Goal: Obtain resource: Obtain resource

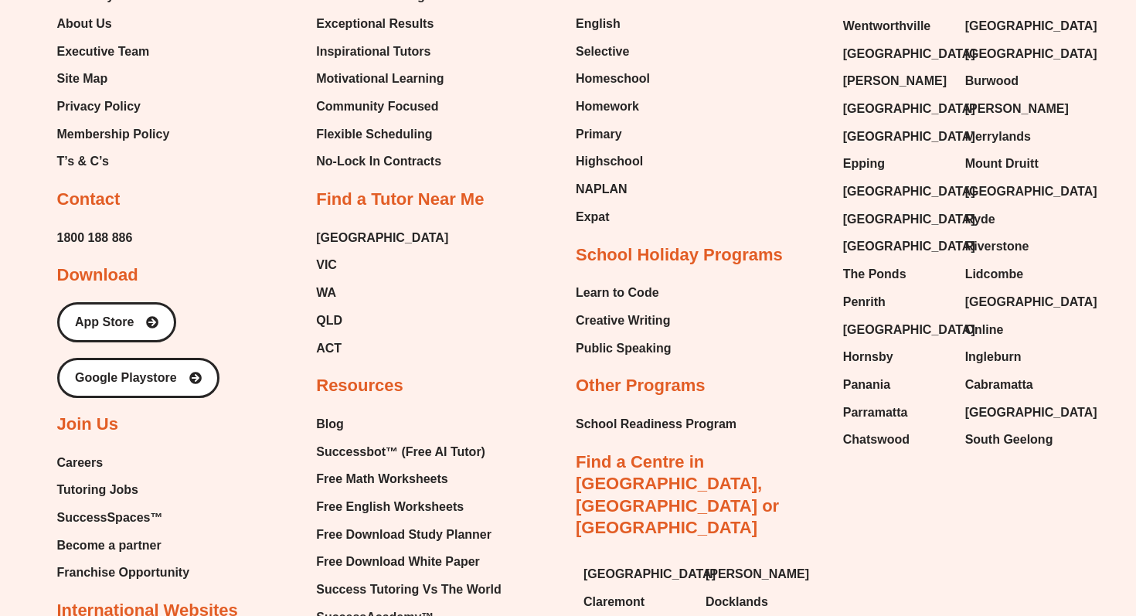
scroll to position [6390, 0]
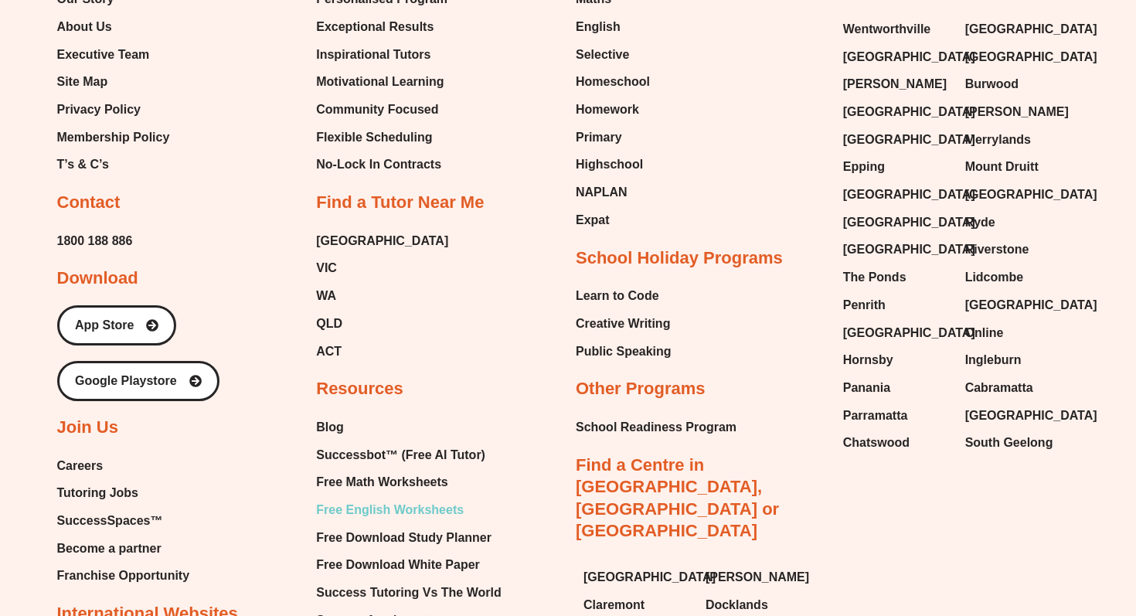
click at [382, 498] on span "Free English Worksheets" at bounding box center [390, 509] width 148 height 23
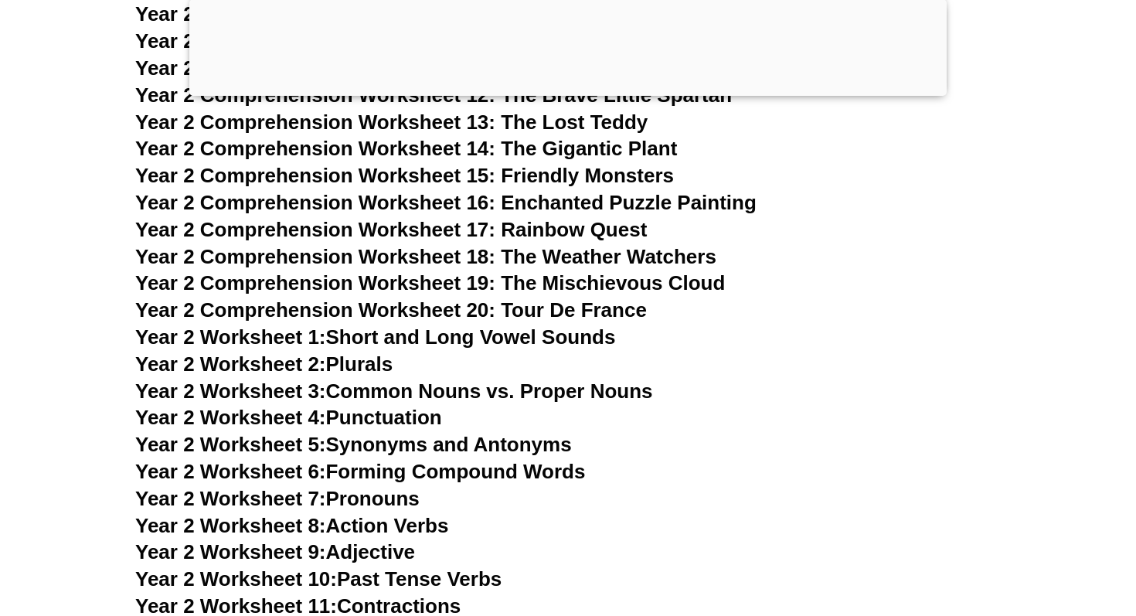
scroll to position [4047, 0]
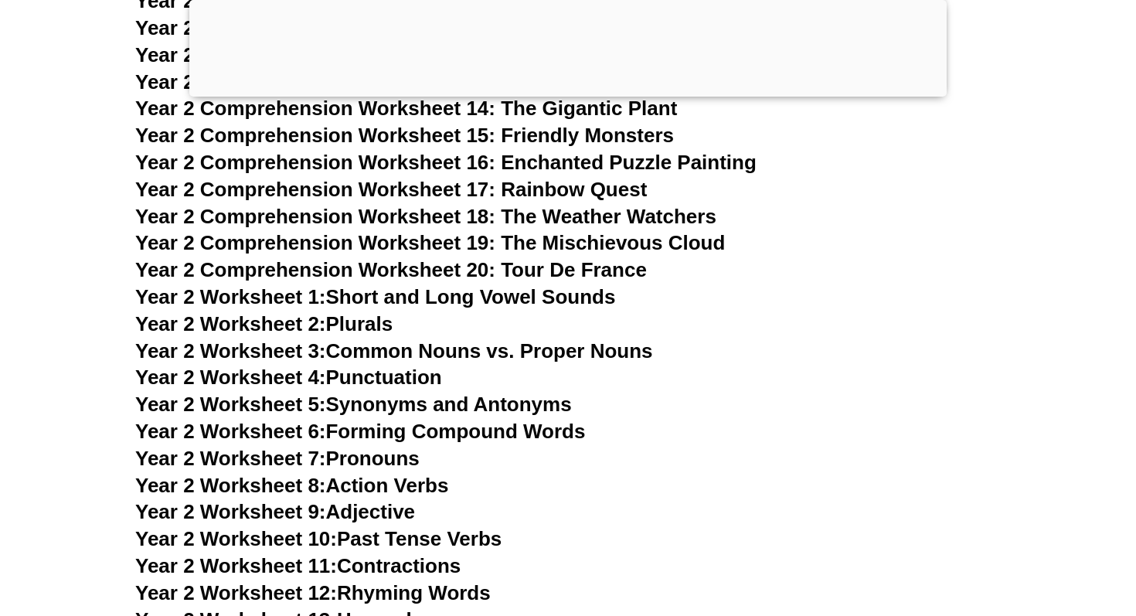
click at [573, 93] on div at bounding box center [567, 93] width 757 height 0
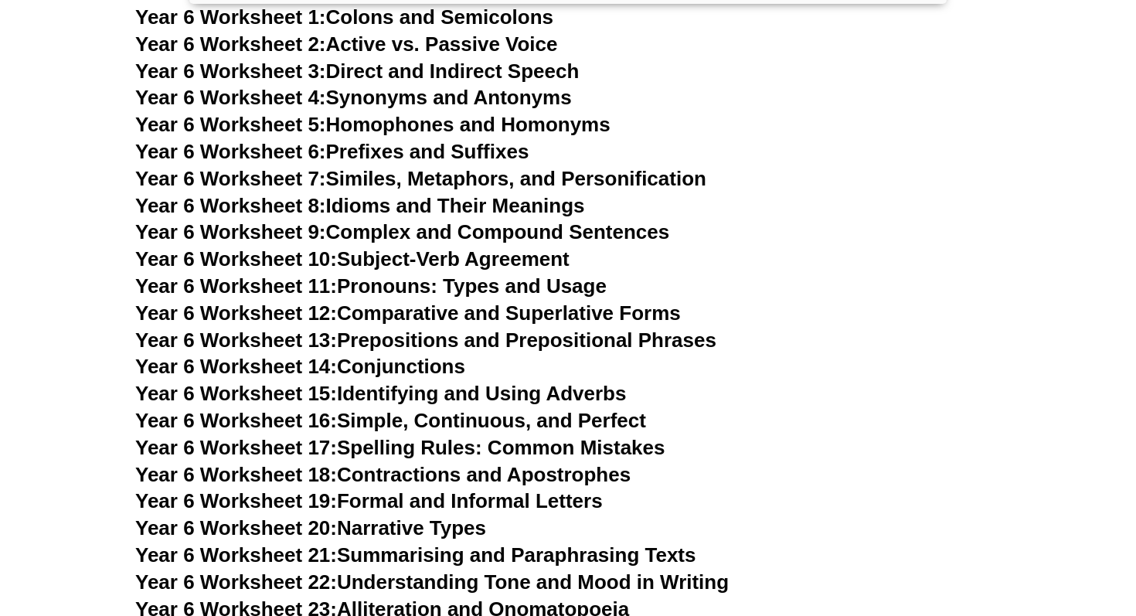
scroll to position [8922, 0]
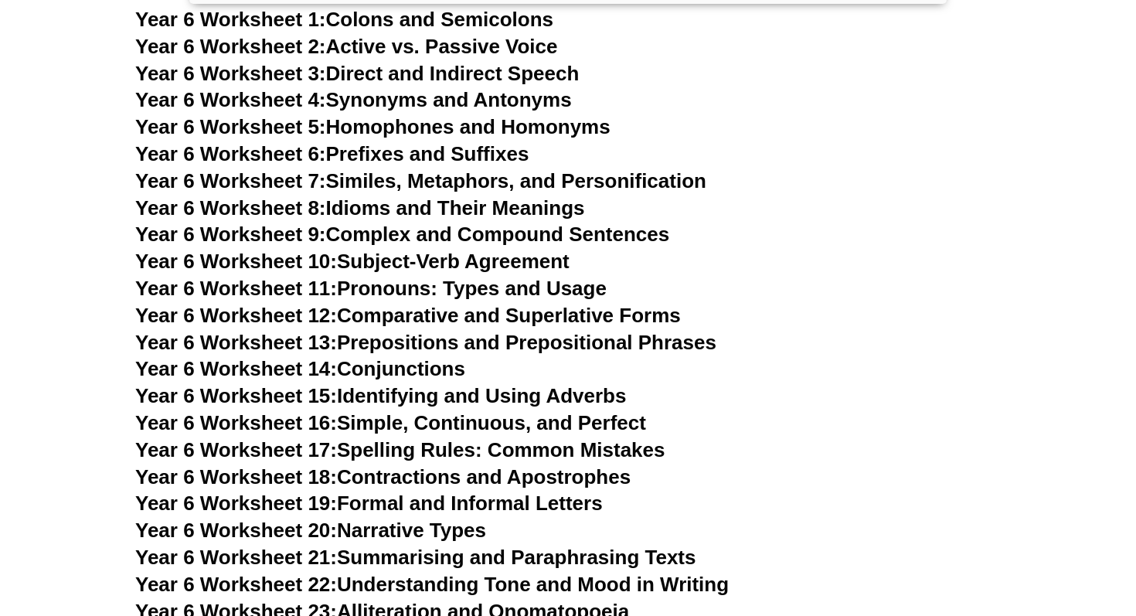
click at [586, 438] on link "Year 6 Worksheet 17: Spelling Rules: Common Mistakes" at bounding box center [399, 449] width 529 height 23
click at [634, 223] on link "Year 6 Worksheet 9: Complex and Compound Sentences" at bounding box center [402, 234] width 534 height 23
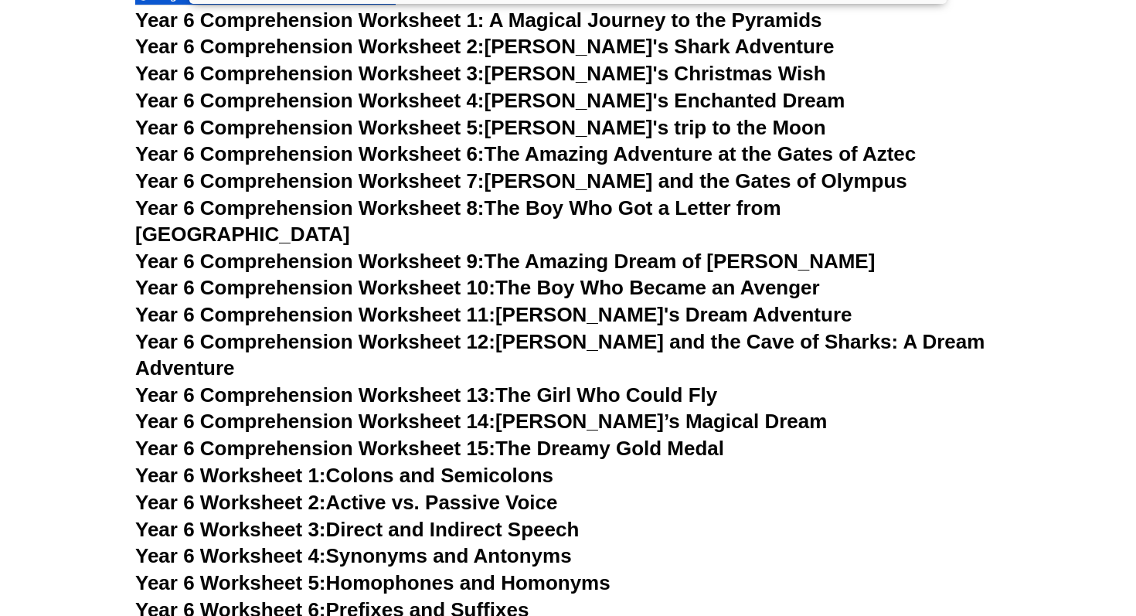
scroll to position [8468, 0]
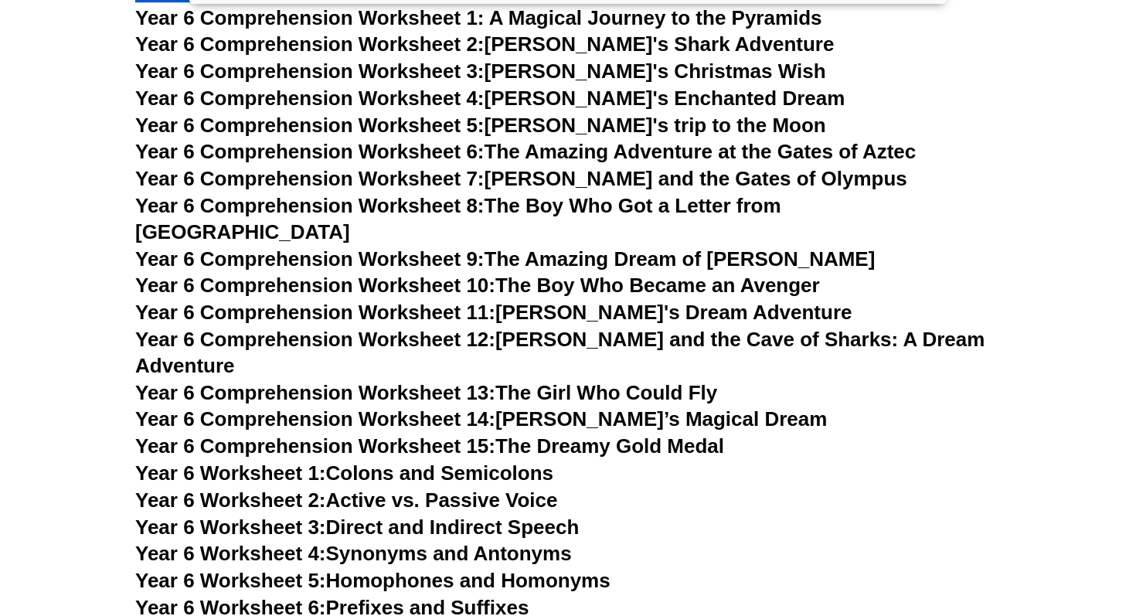
click at [737, 206] on link "Year 6 Comprehension Worksheet 8: The Boy Who Got a Letter from [GEOGRAPHIC_DAT…" at bounding box center [458, 218] width 646 height 49
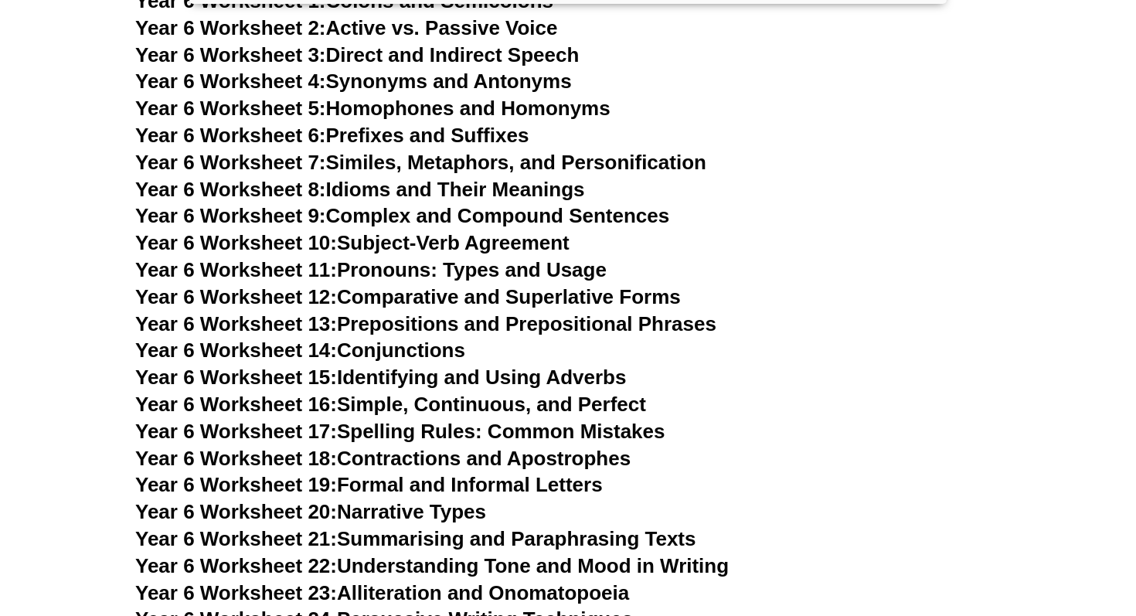
scroll to position [8939, 0]
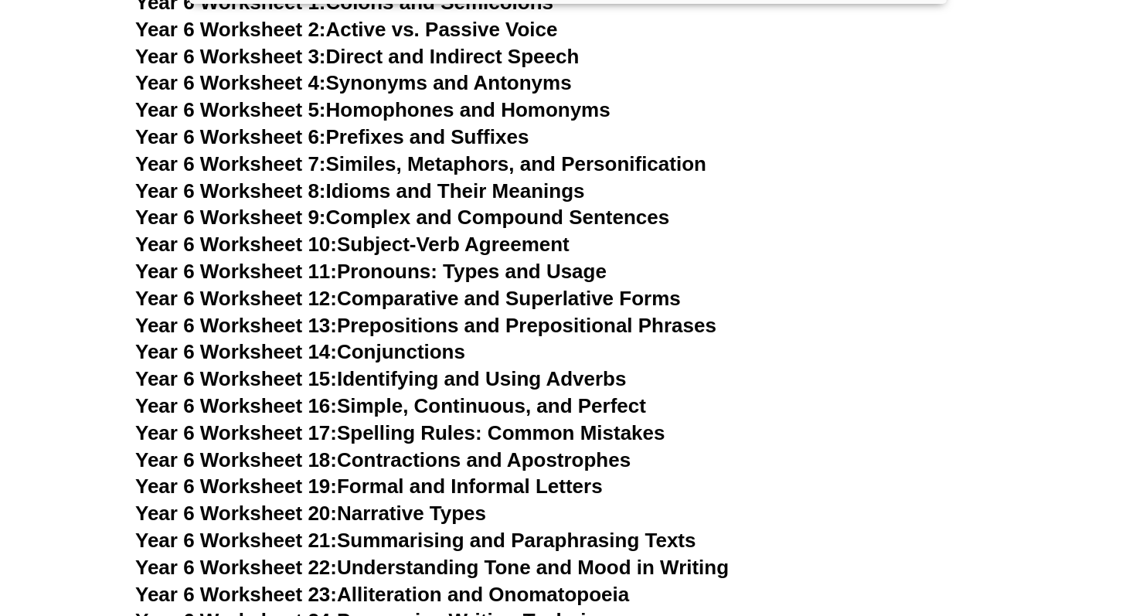
click at [618, 421] on link "Year 6 Worksheet 17: Spelling Rules: Common Mistakes" at bounding box center [399, 432] width 529 height 23
click at [867, 205] on h3 "Year 6 Worksheet 9: Complex and Compound Sentences" at bounding box center [568, 218] width 866 height 26
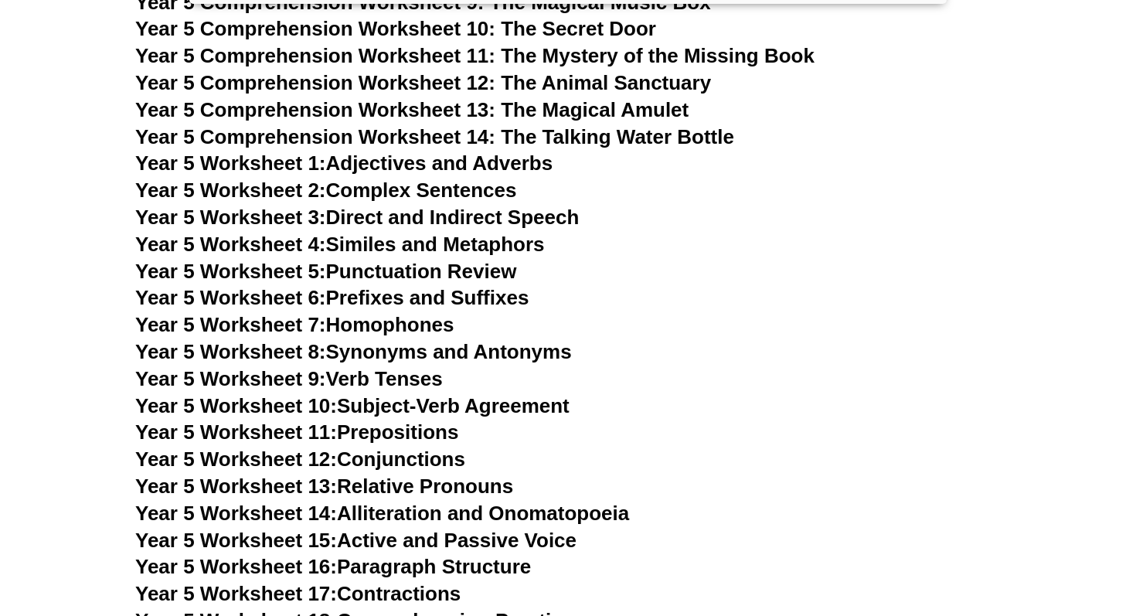
scroll to position [7545, 0]
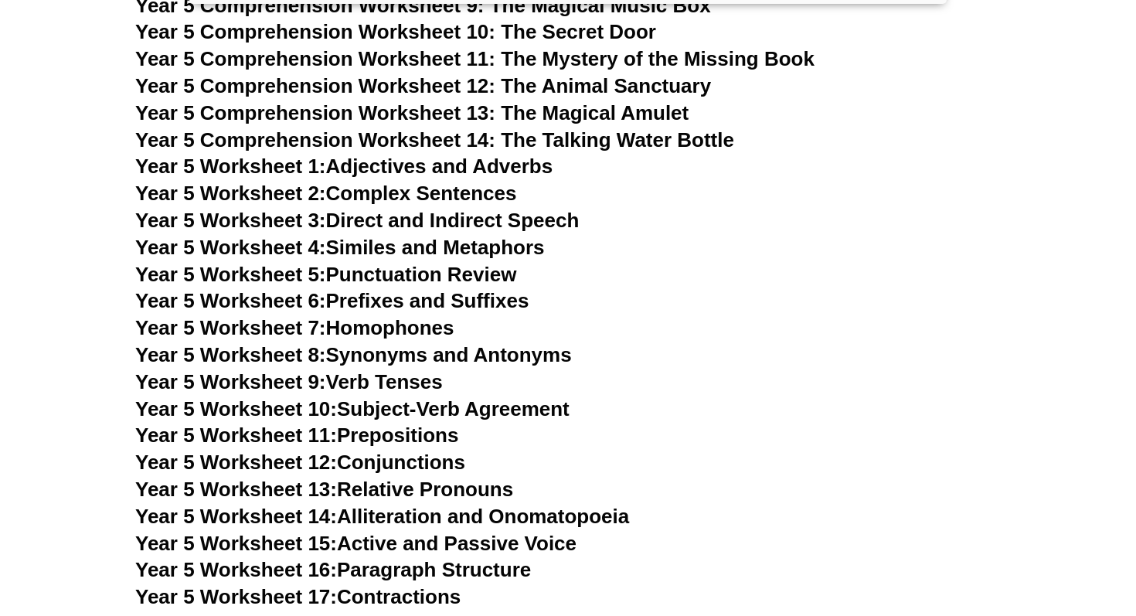
click at [494, 214] on link "Year 5 Worksheet 3: Direct and Indirect Speech" at bounding box center [357, 220] width 444 height 23
click at [465, 190] on link "Year 5 Worksheet 2: Complex Sentences" at bounding box center [325, 193] width 381 height 23
click at [409, 379] on link "Year 5 Worksheet 9: Verb Tenses" at bounding box center [289, 381] width 308 height 23
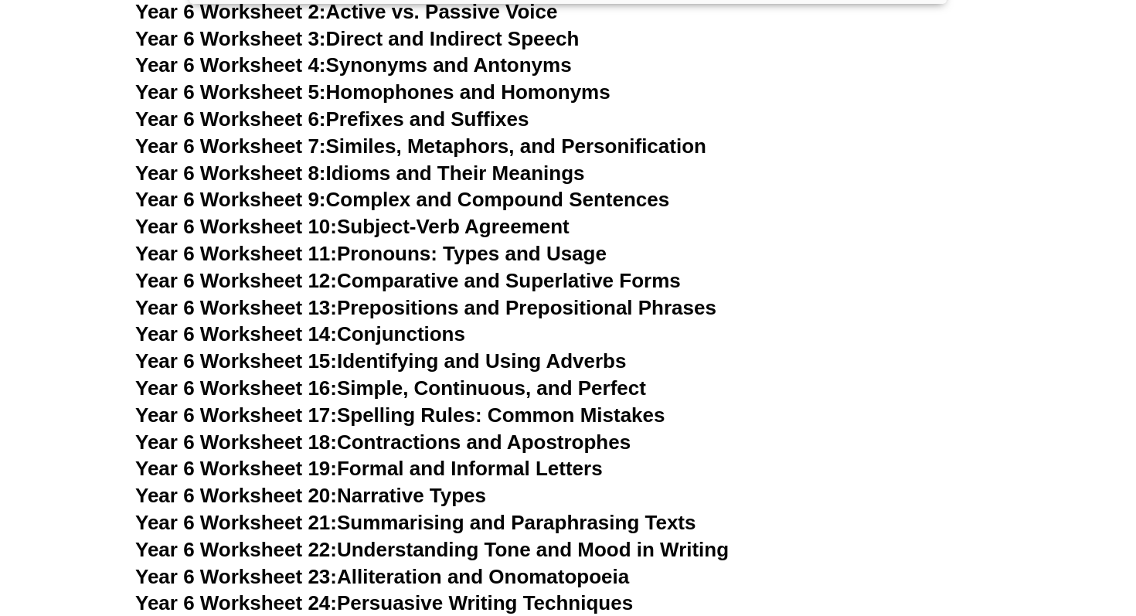
scroll to position [8959, 0]
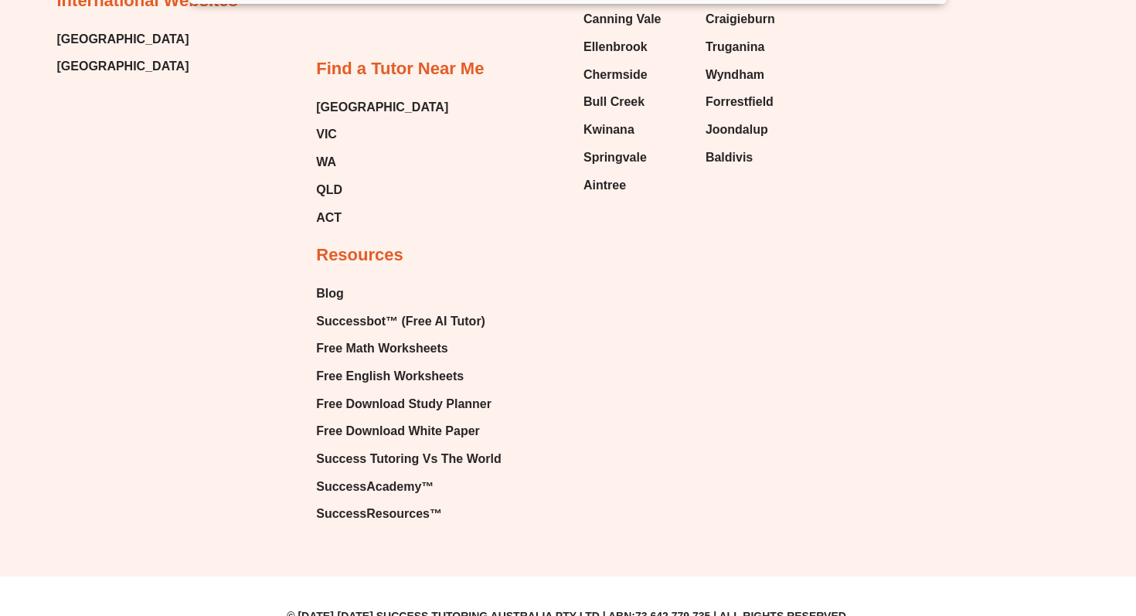
scroll to position [17741, 0]
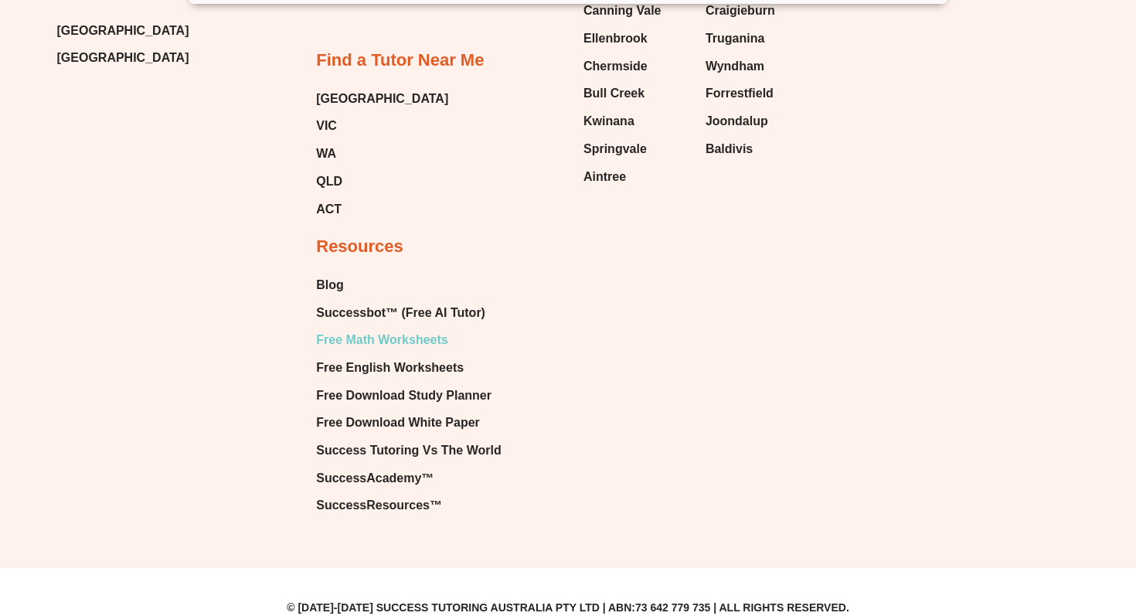
click at [404, 328] on span "Free Math Worksheets" at bounding box center [381, 339] width 131 height 23
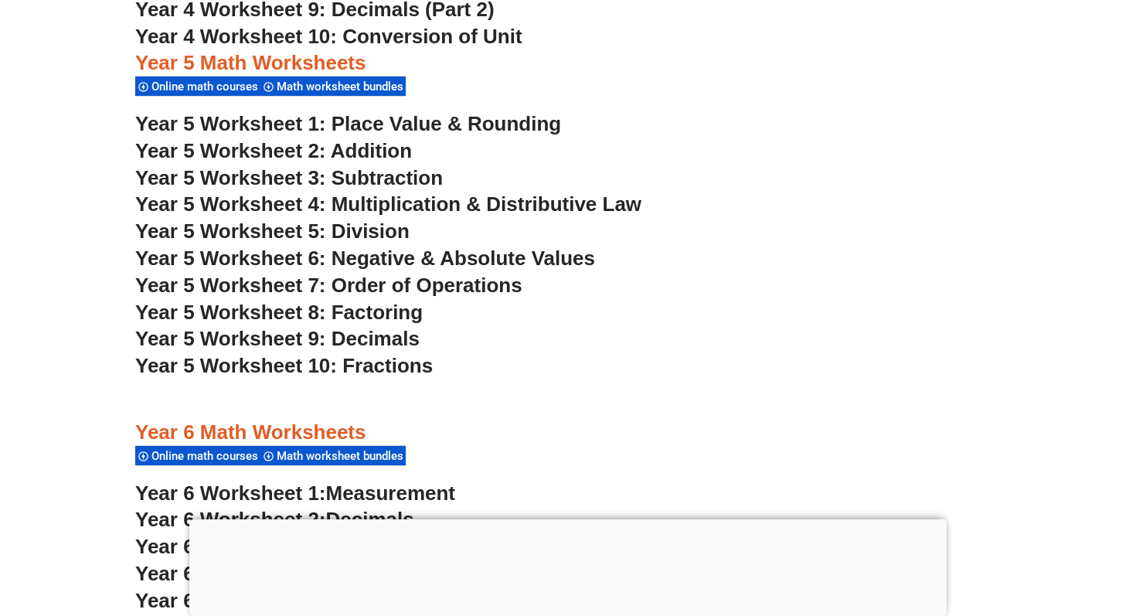
scroll to position [3166, 0]
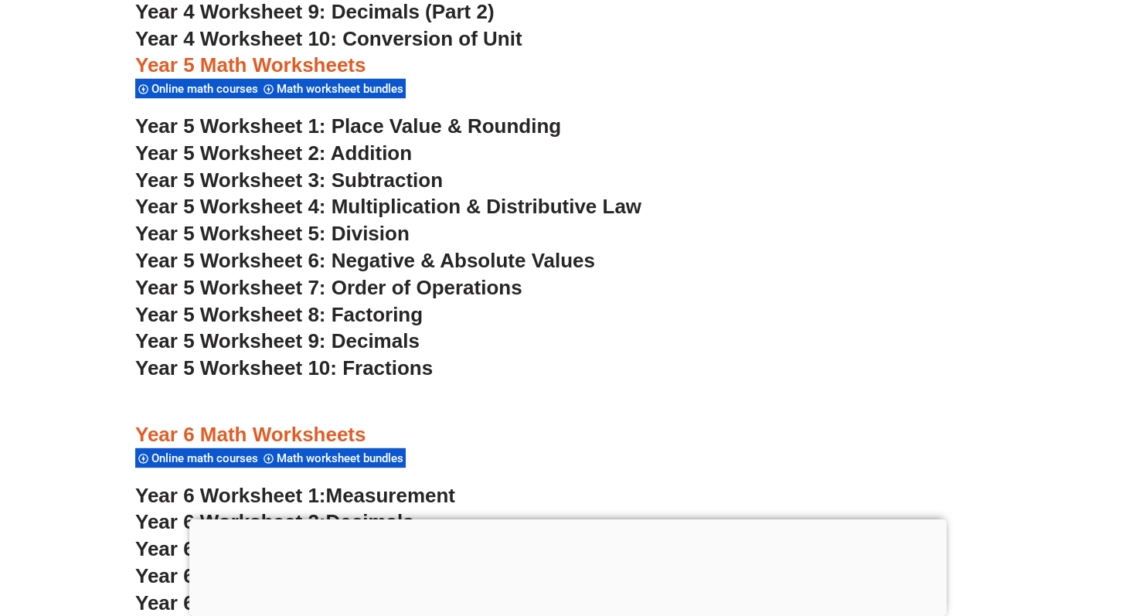
click at [376, 372] on span "Year 5 Worksheet 10: Fractions" at bounding box center [284, 367] width 298 height 23
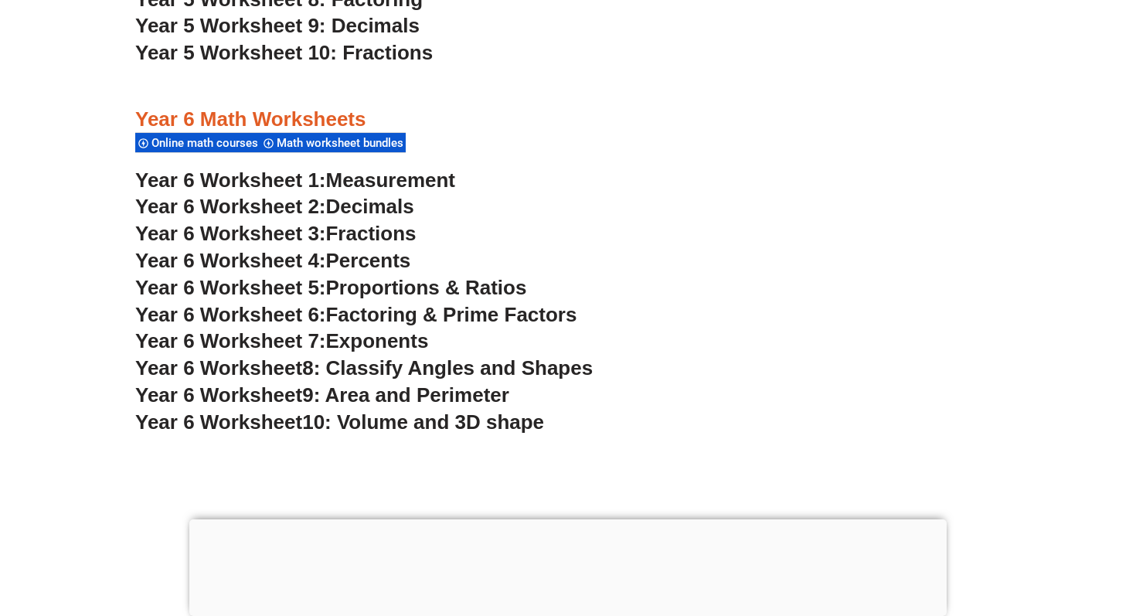
scroll to position [3479, 0]
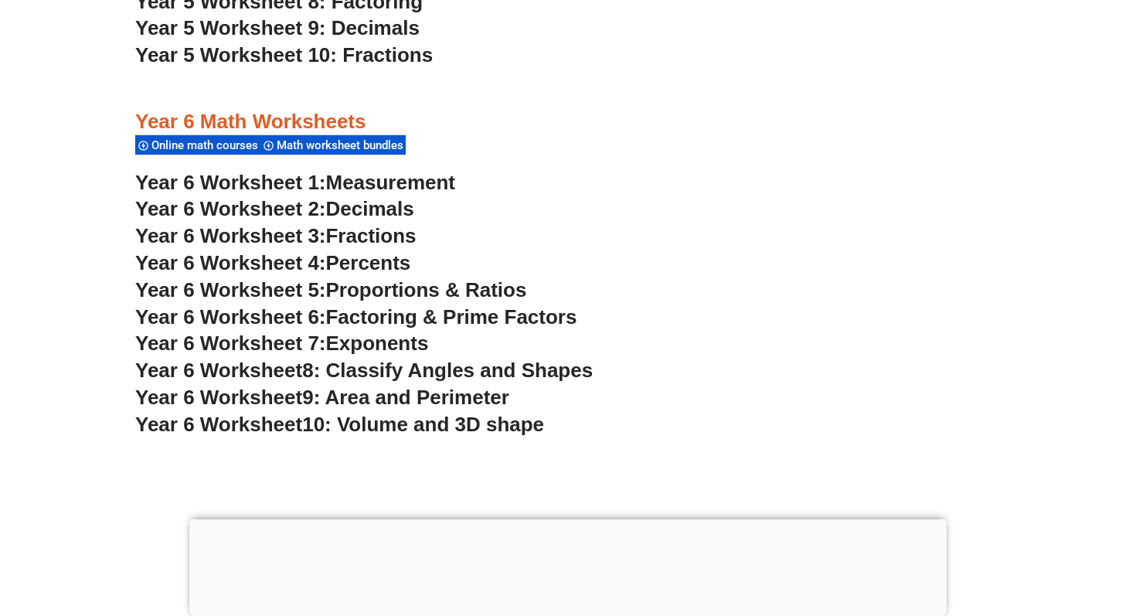
click at [391, 268] on span "Percents" at bounding box center [368, 262] width 85 height 23
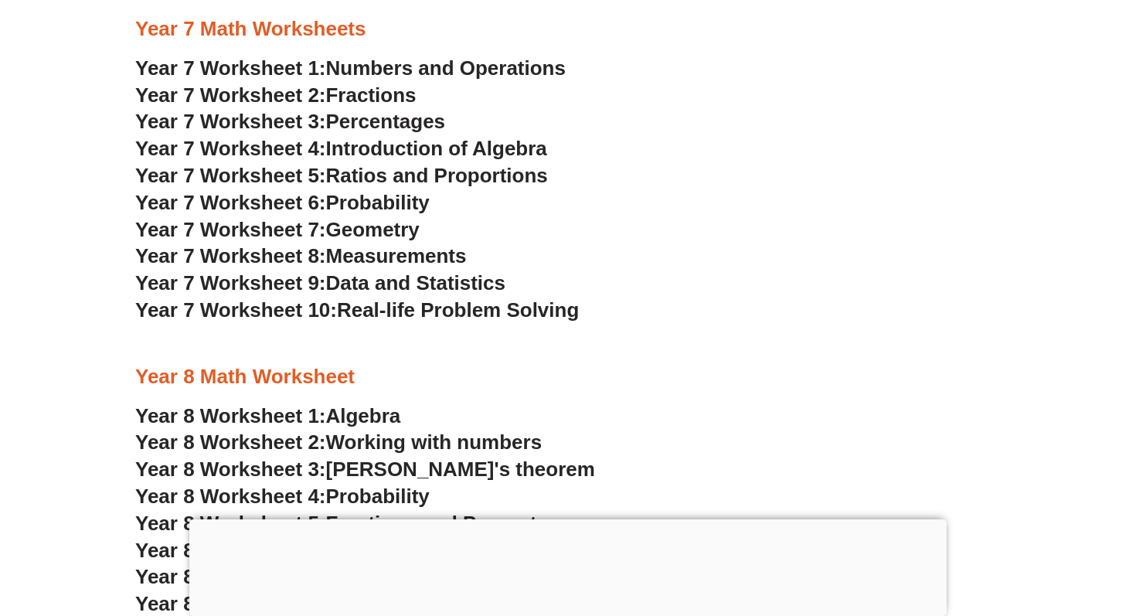
scroll to position [4691, 0]
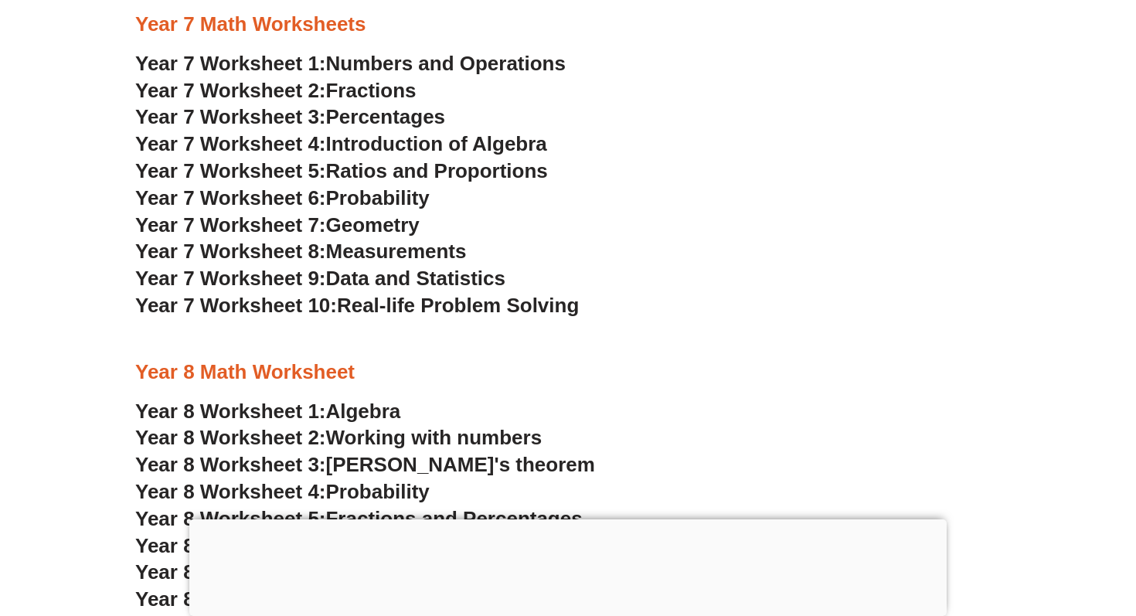
click at [383, 194] on span "Probability" at bounding box center [378, 197] width 104 height 23
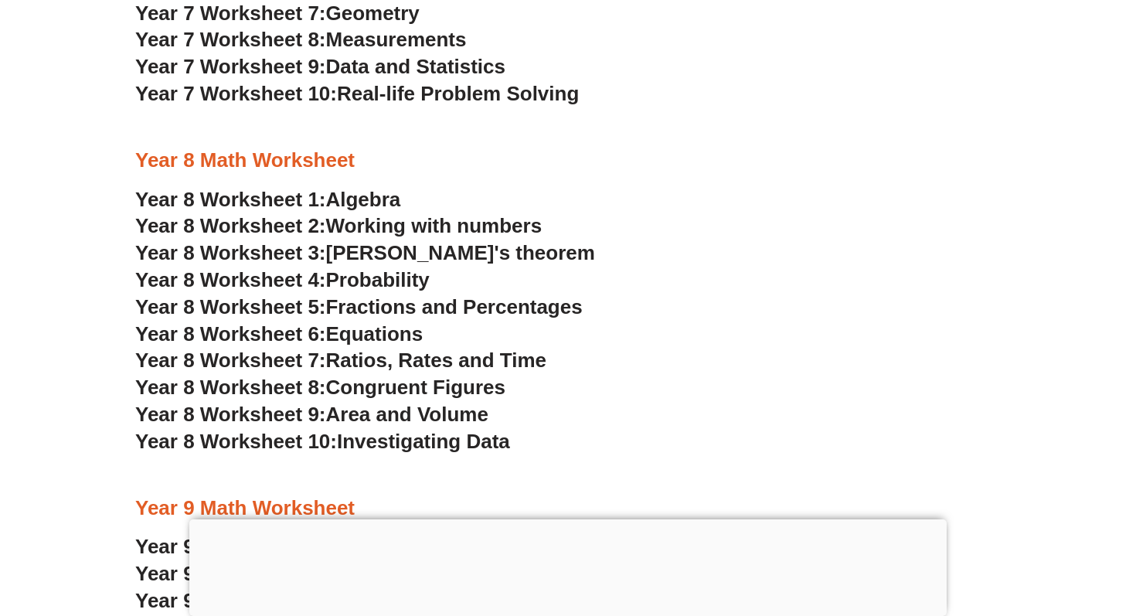
scroll to position [4905, 0]
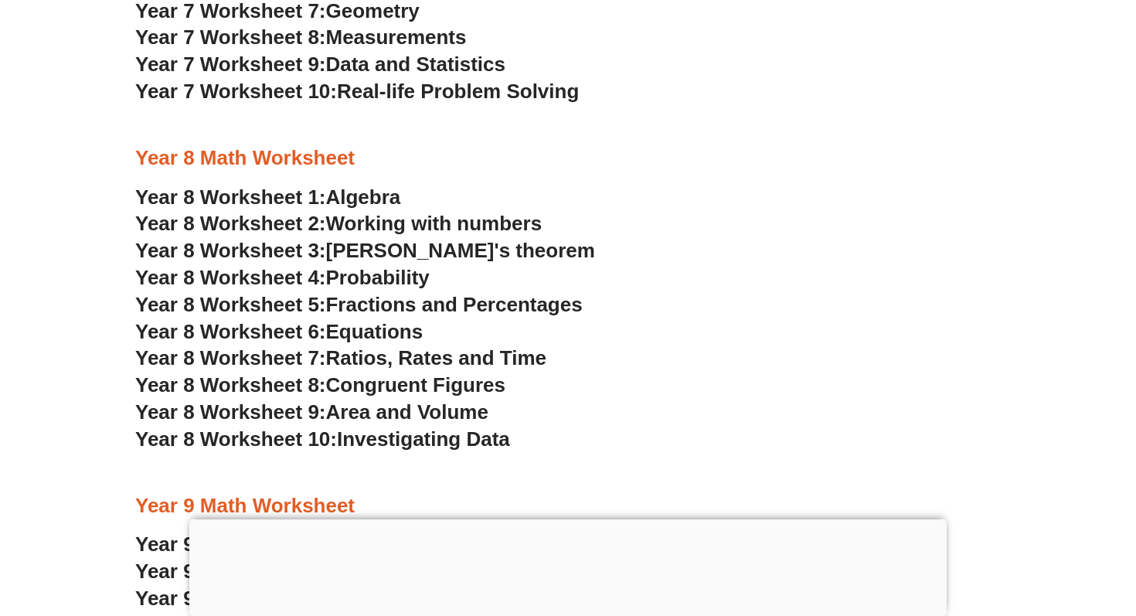
click at [389, 274] on span "Probability" at bounding box center [378, 277] width 104 height 23
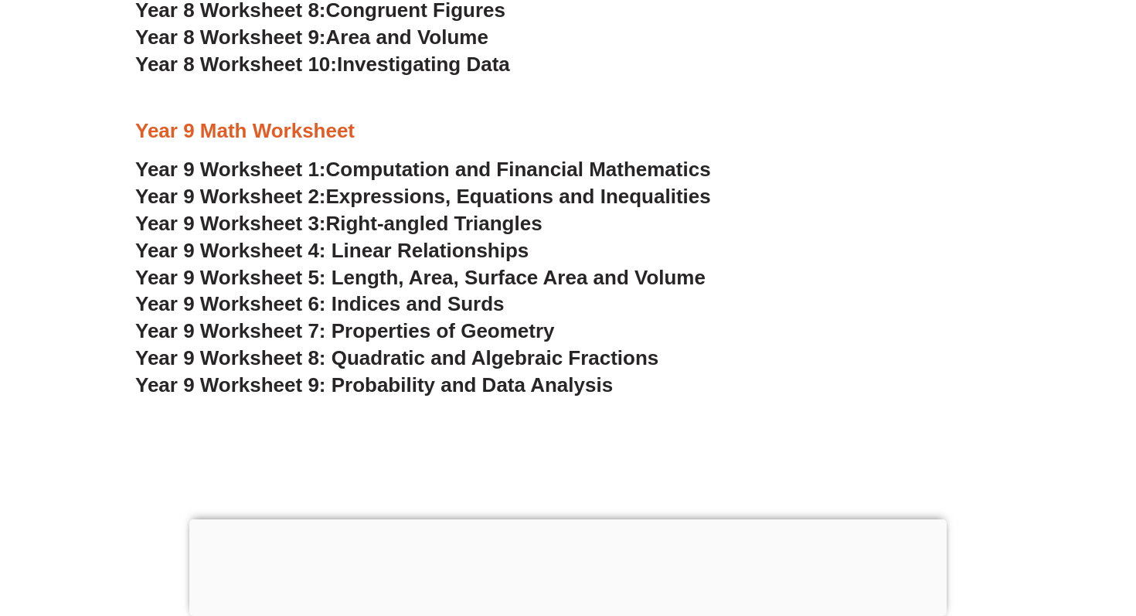
scroll to position [5283, 0]
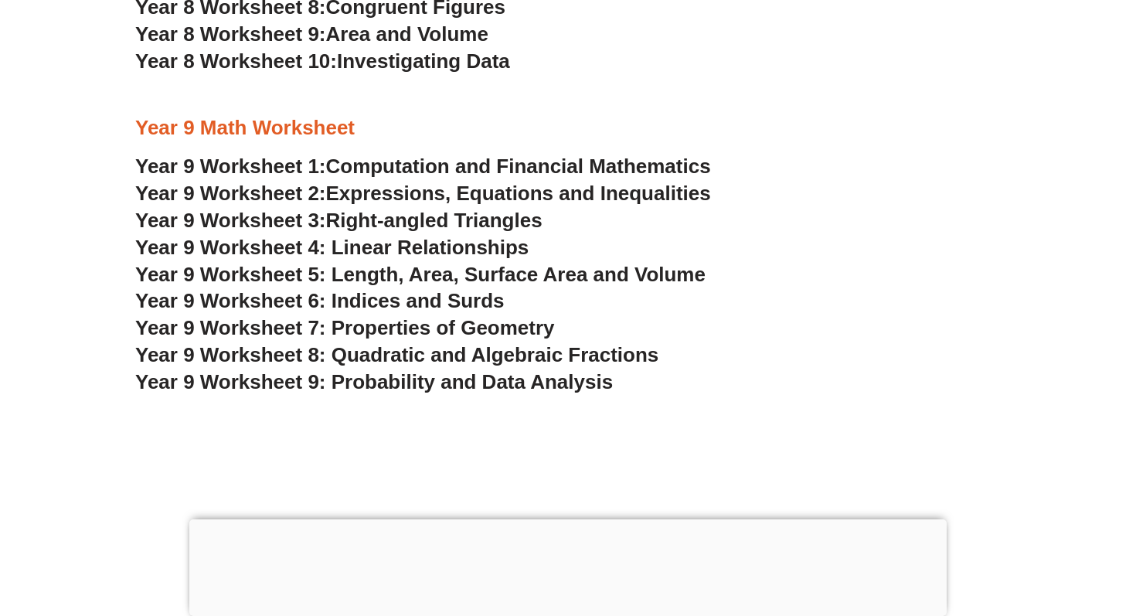
click at [746, 339] on h3 "Year 9 Worksheet 7: Properties of Geometry" at bounding box center [568, 328] width 866 height 26
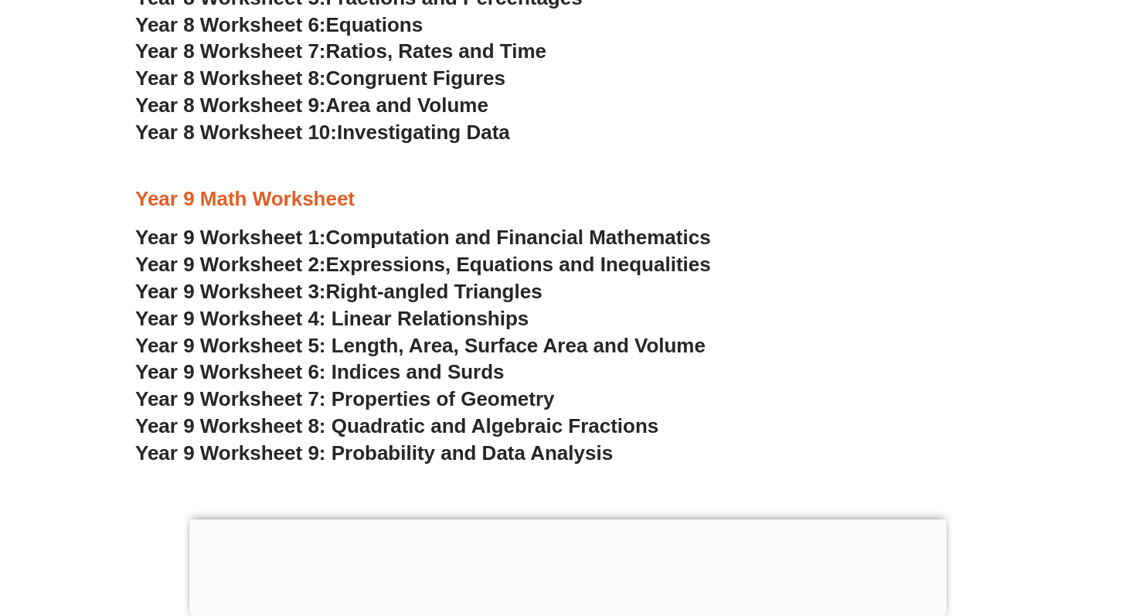
scroll to position [5213, 0]
